Goal: Navigation & Orientation: Understand site structure

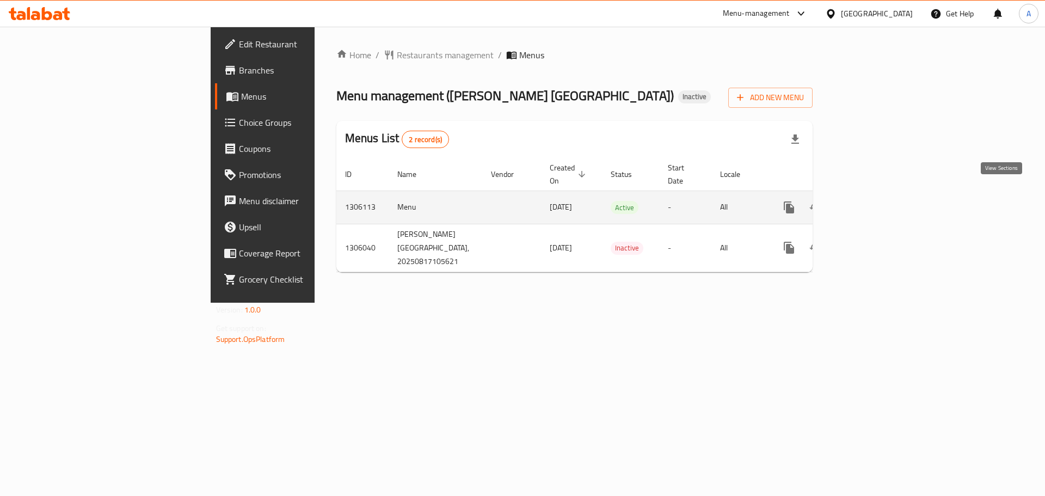
click at [874, 201] on icon "enhanced table" at bounding box center [867, 207] width 13 height 13
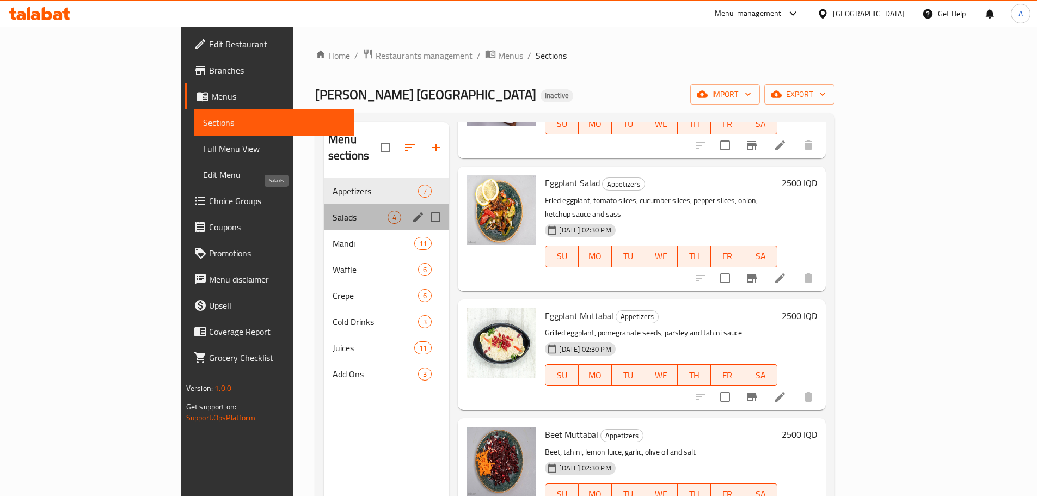
click at [332, 211] on span "Salads" at bounding box center [359, 217] width 55 height 13
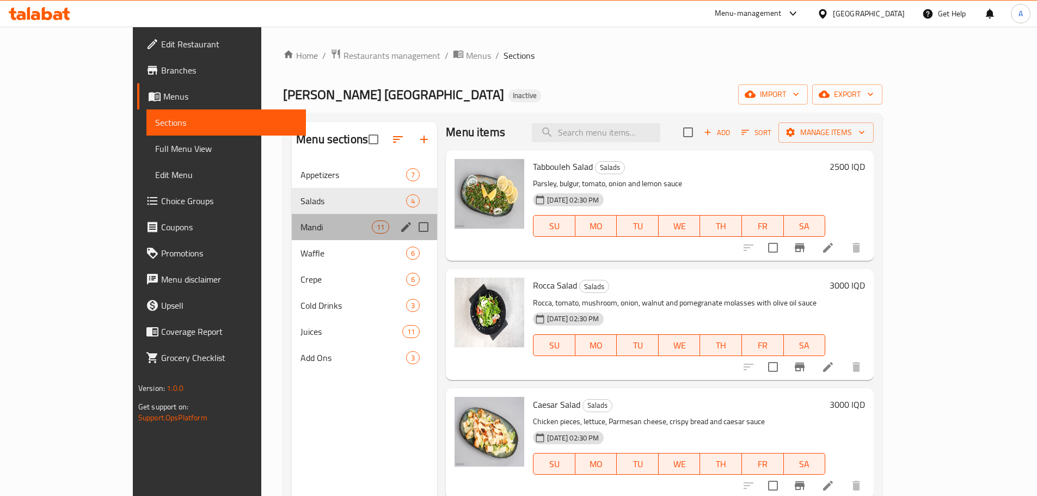
click at [292, 219] on div "Mandi 11" at bounding box center [364, 227] width 145 height 26
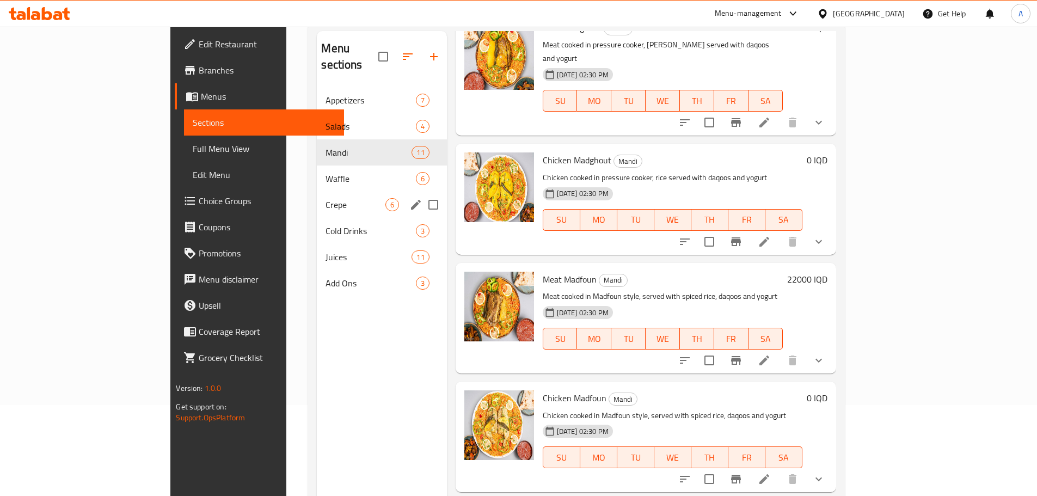
scroll to position [44, 0]
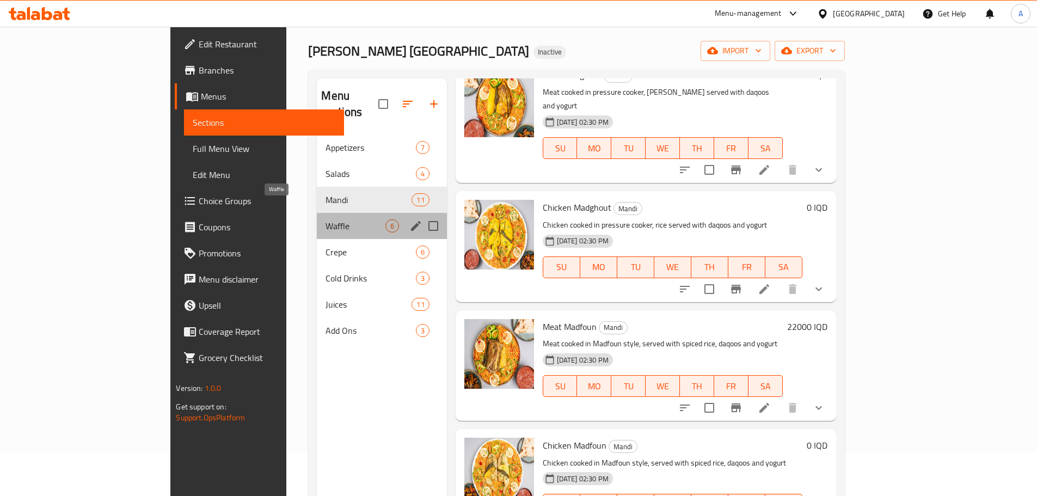
click at [325, 219] on span "Waffle" at bounding box center [354, 225] width 59 height 13
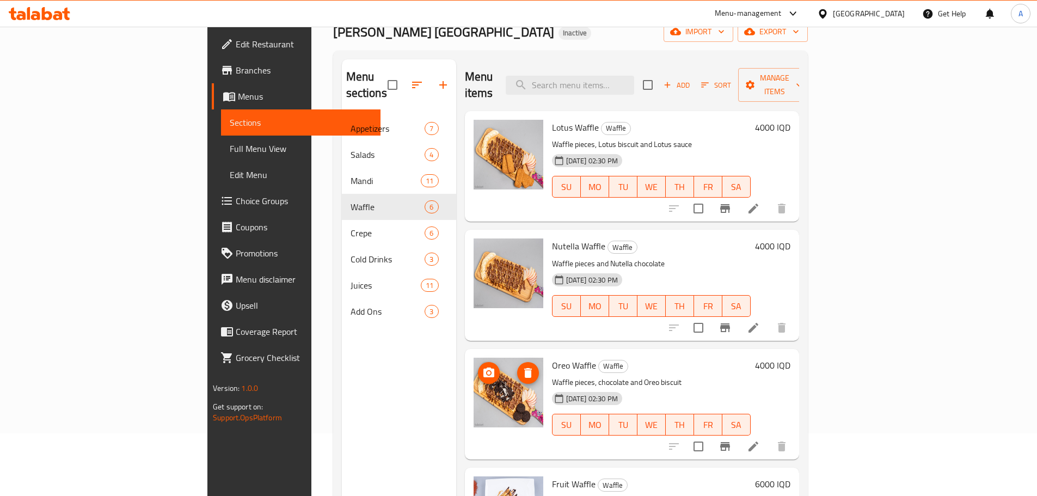
scroll to position [44, 0]
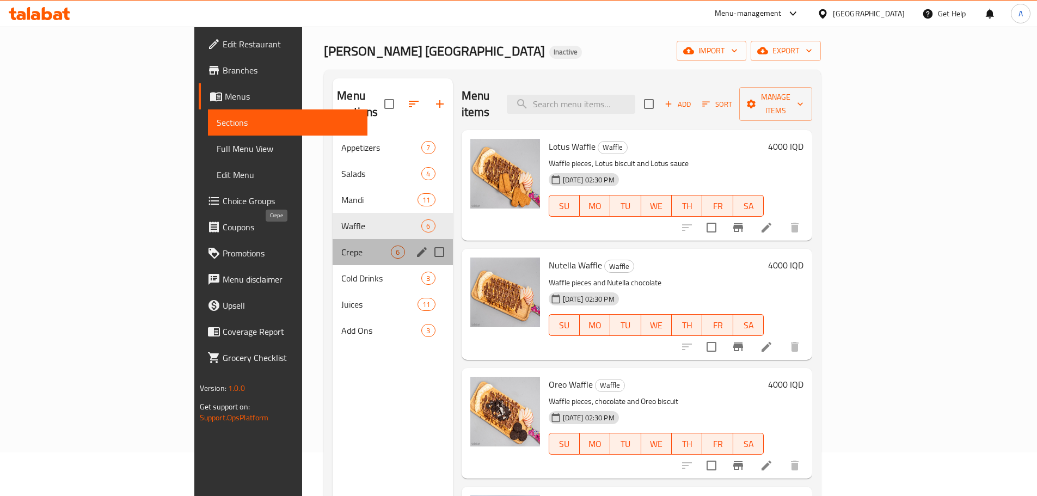
click at [341, 245] on span "Crepe" at bounding box center [366, 251] width 50 height 13
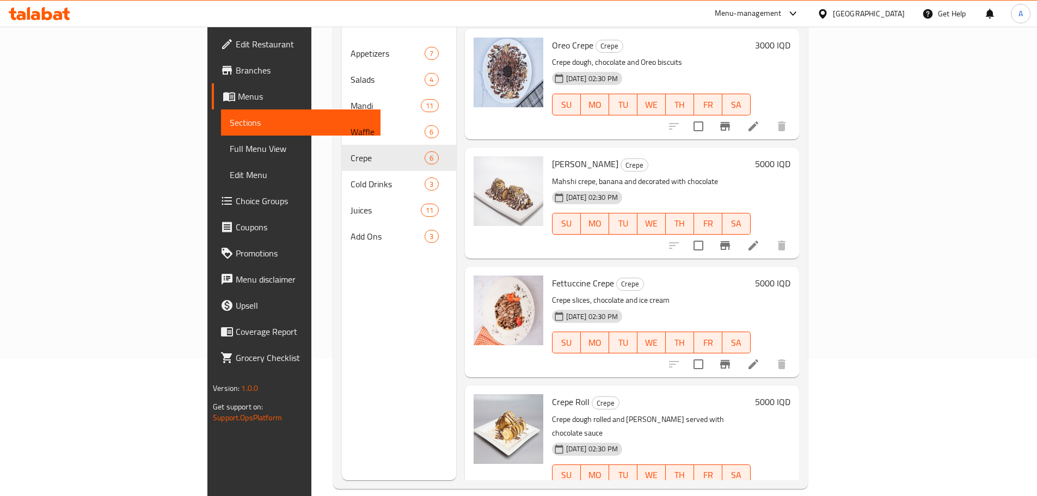
scroll to position [152, 0]
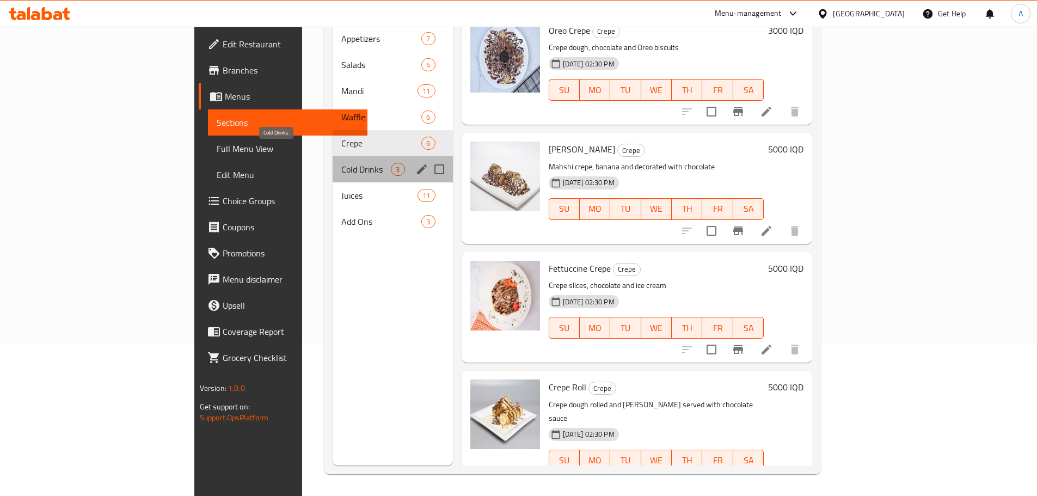
click at [341, 163] on span "Cold Drinks" at bounding box center [366, 169] width 50 height 13
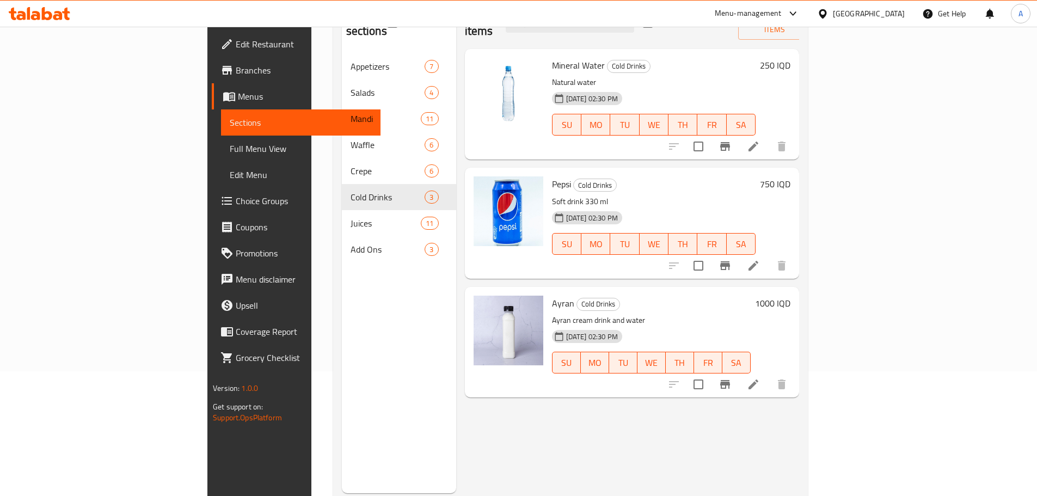
scroll to position [98, 0]
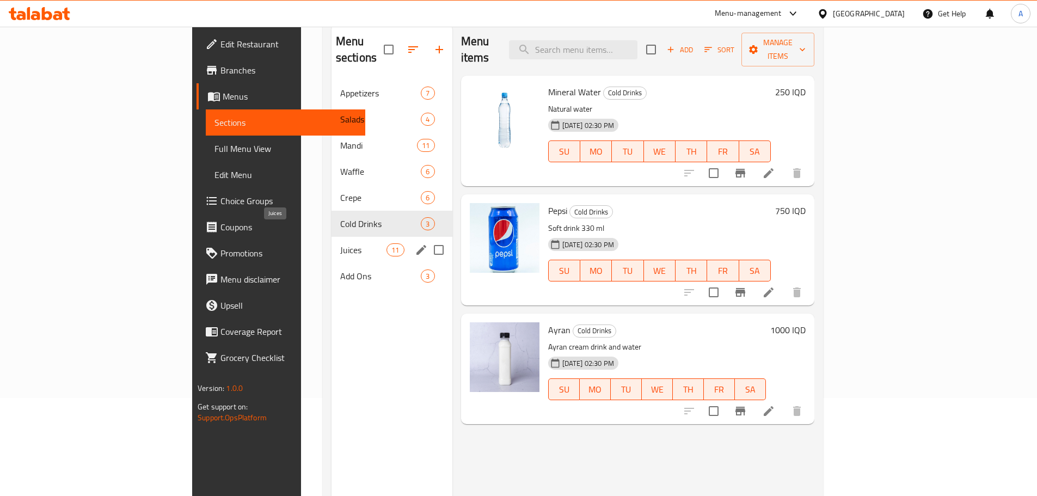
click at [340, 243] on span "Juices" at bounding box center [363, 249] width 46 height 13
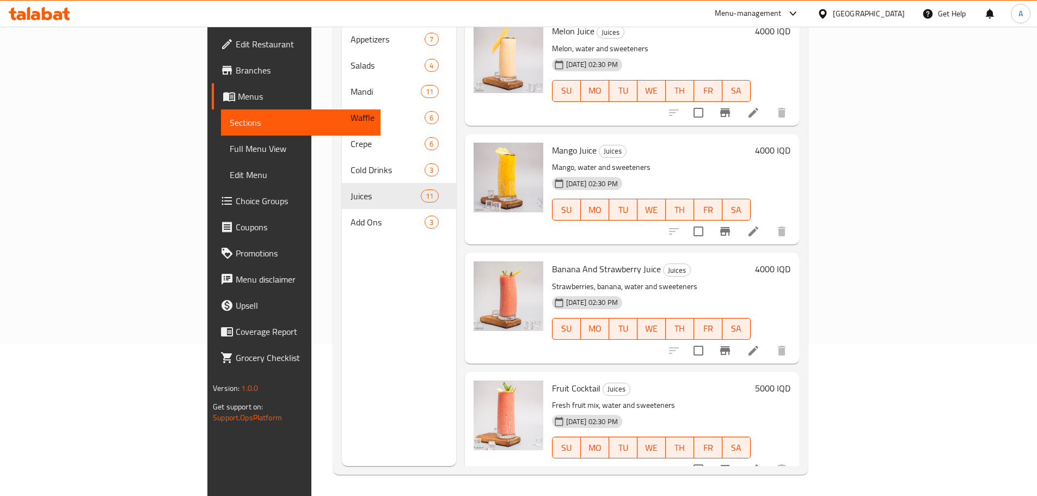
scroll to position [152, 0]
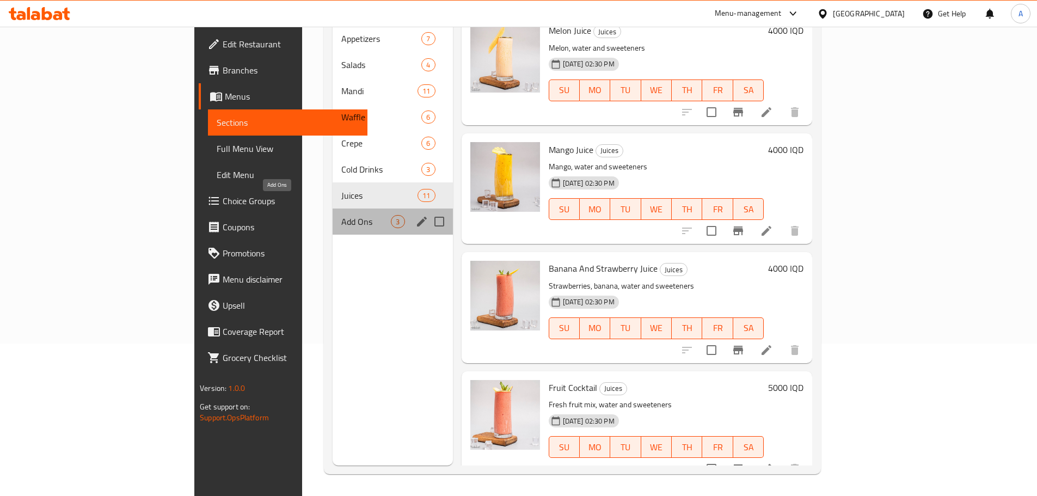
click at [341, 215] on span "Add Ons" at bounding box center [366, 221] width 50 height 13
